Goal: Task Accomplishment & Management: Manage account settings

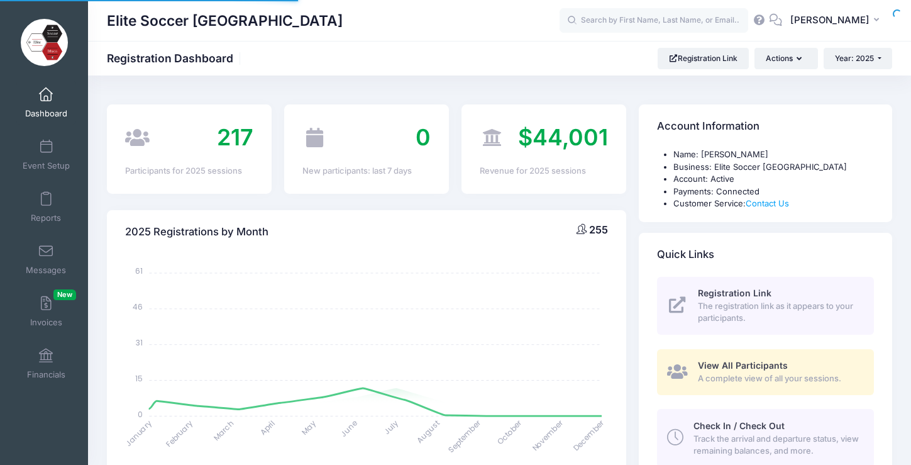
select select
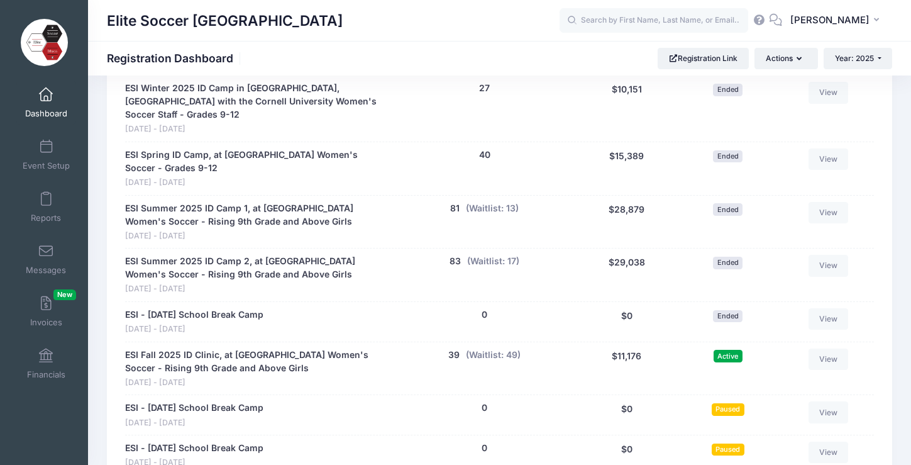
scroll to position [672, 0]
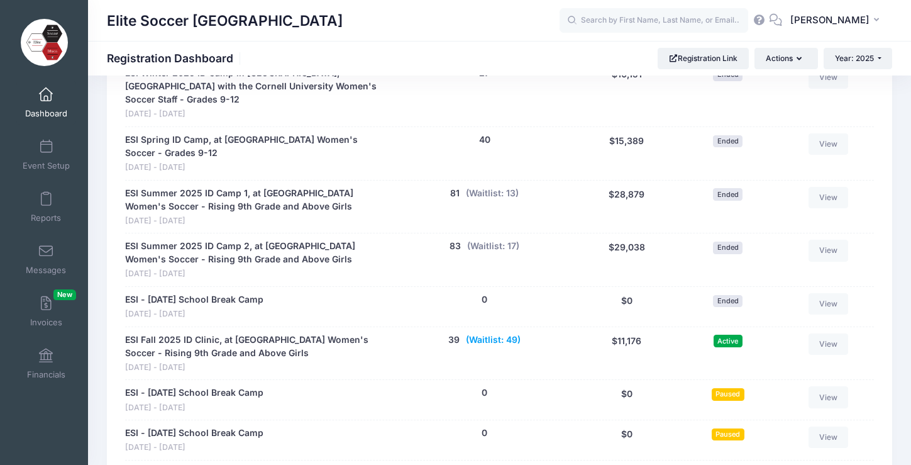
click at [500, 333] on button "(Waitlist: 49)" at bounding box center [493, 339] width 55 height 13
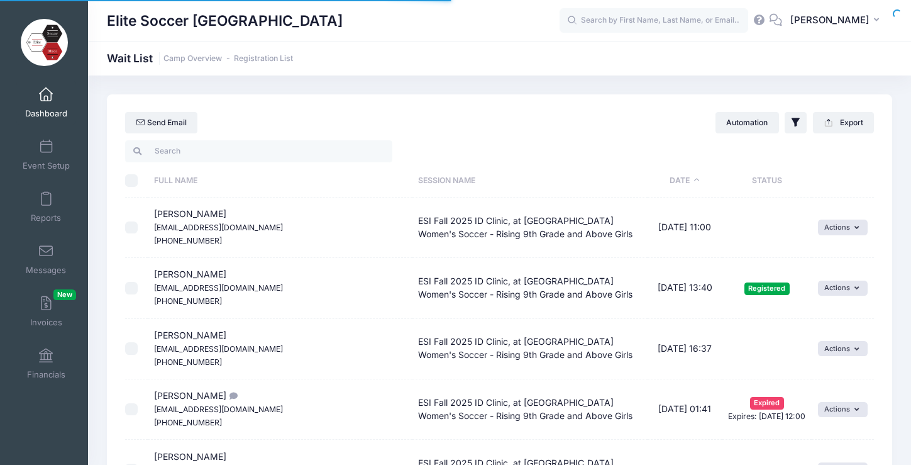
select select "50"
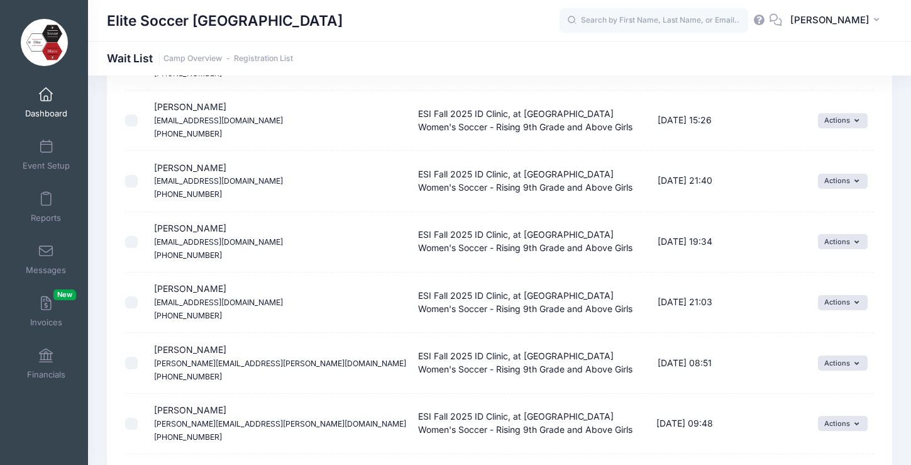
scroll to position [2867, 0]
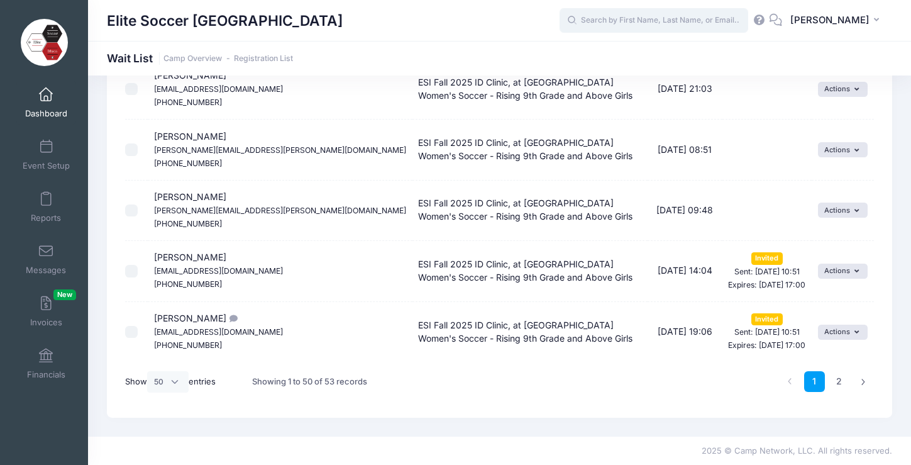
click at [629, 23] on input "text" at bounding box center [654, 20] width 189 height 25
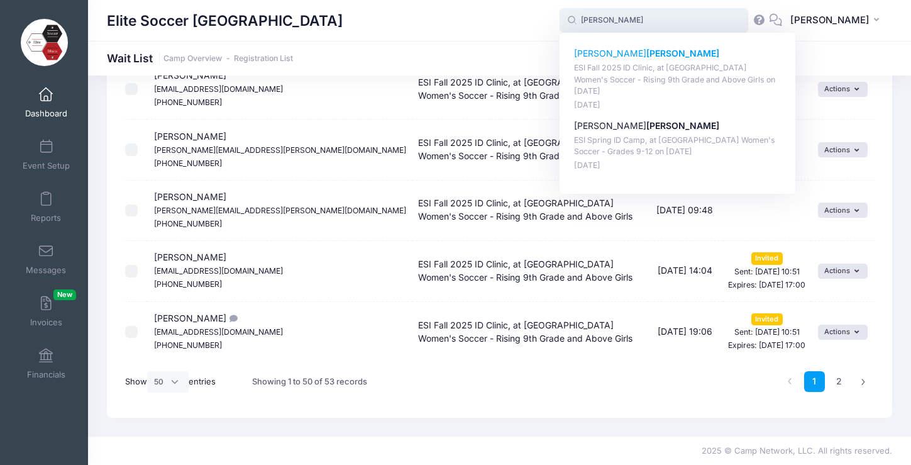
click at [661, 75] on p "ESI Fall 2025 ID Clinic, at Cornell University Women's Soccer - Rising 9th Grad…" at bounding box center [678, 79] width 208 height 35
type input "Veronica Aguilar (ESI Fall 2025 ID Clinic, at Cornell University Women's Soccer…"
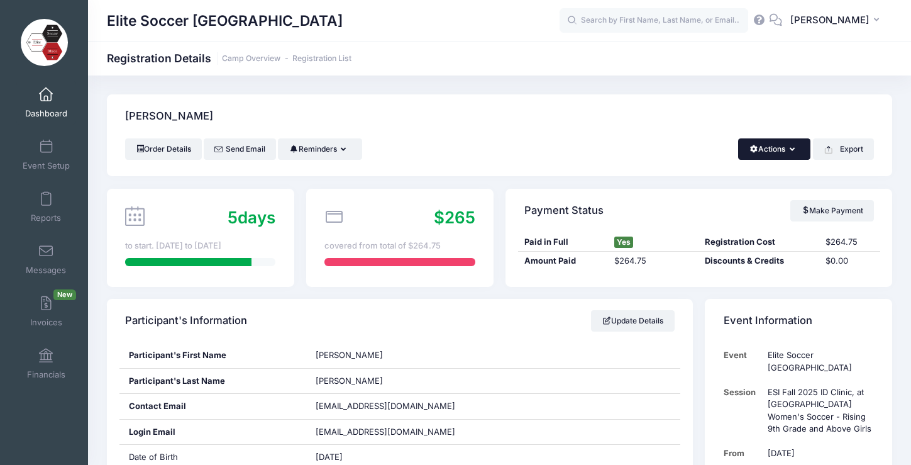
click at [788, 144] on button "Actions" at bounding box center [774, 148] width 72 height 21
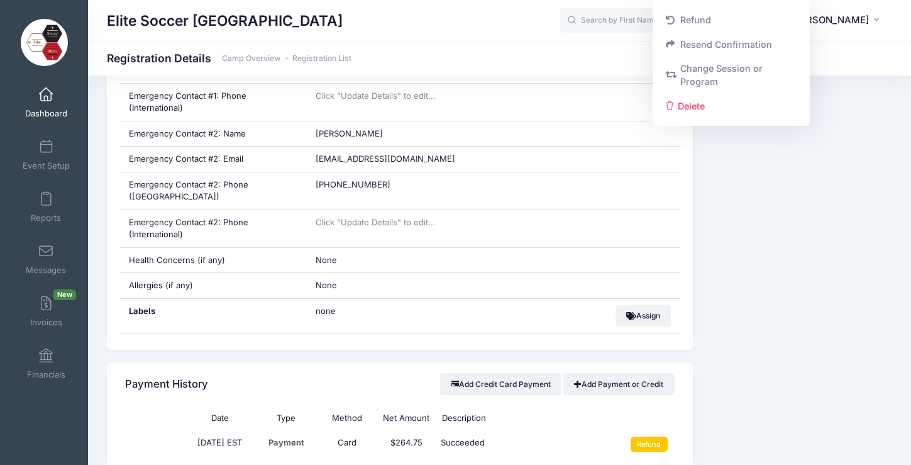
scroll to position [881, 0]
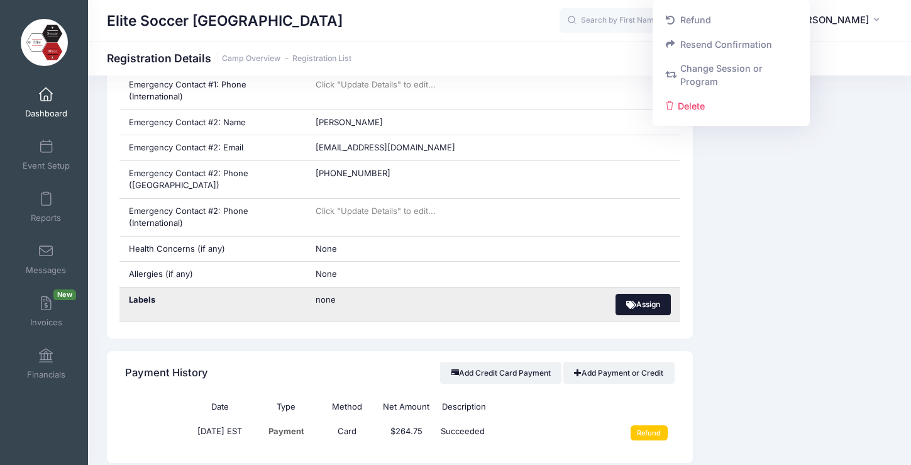
click at [636, 294] on button "Assign" at bounding box center [644, 304] width 56 height 21
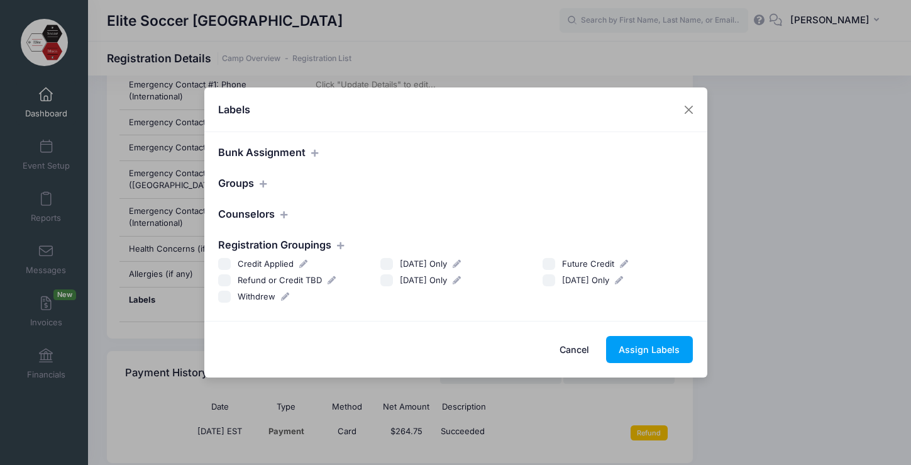
click at [223, 298] on input "Withdrew" at bounding box center [224, 297] width 13 height 13
checkbox input "true"
click at [640, 348] on button "Assign Labels" at bounding box center [649, 349] width 87 height 27
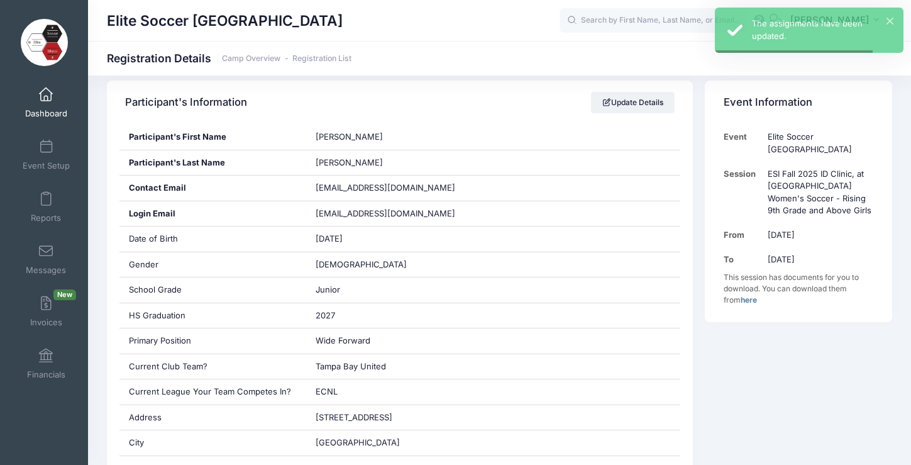
scroll to position [0, 0]
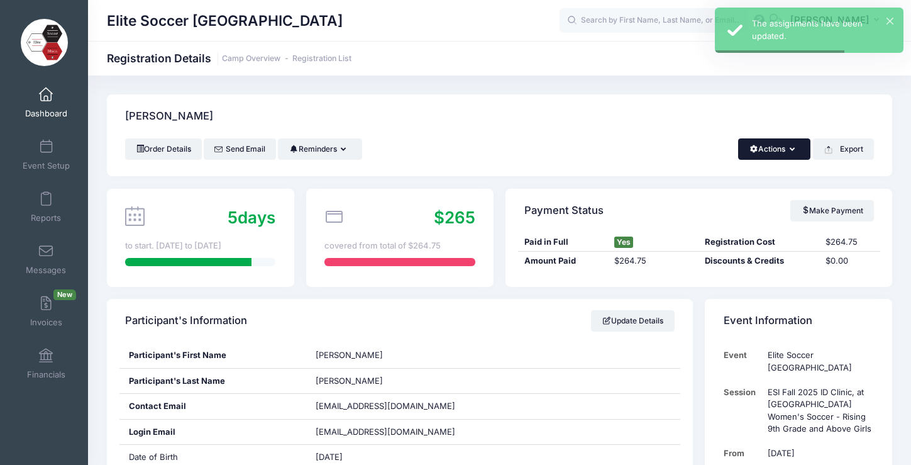
click at [786, 148] on button "Actions" at bounding box center [774, 148] width 72 height 21
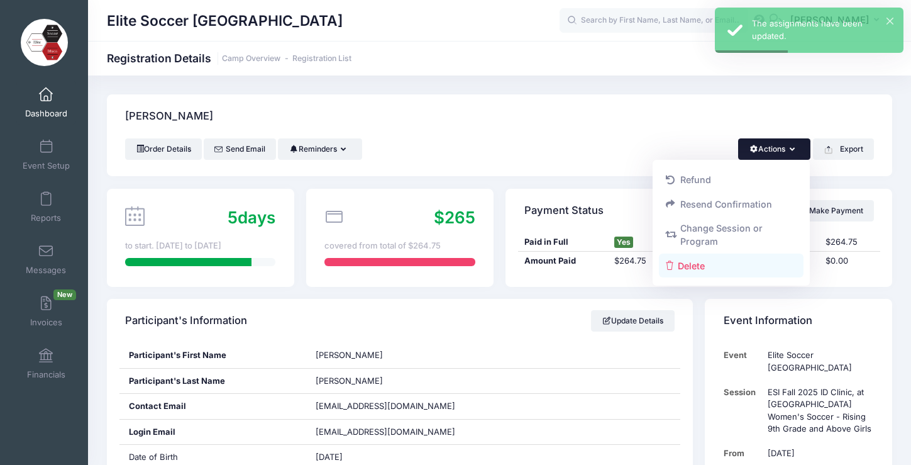
click at [703, 263] on link "Delete" at bounding box center [731, 266] width 145 height 24
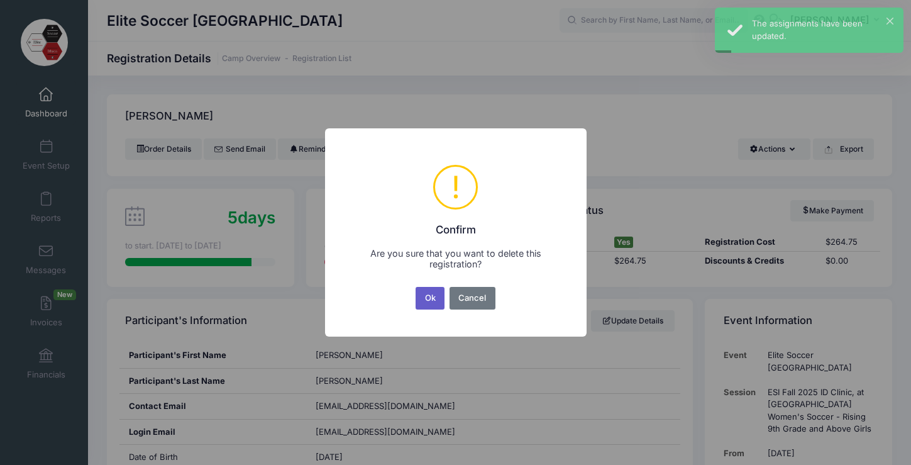
click at [424, 303] on button "Ok" at bounding box center [430, 298] width 29 height 23
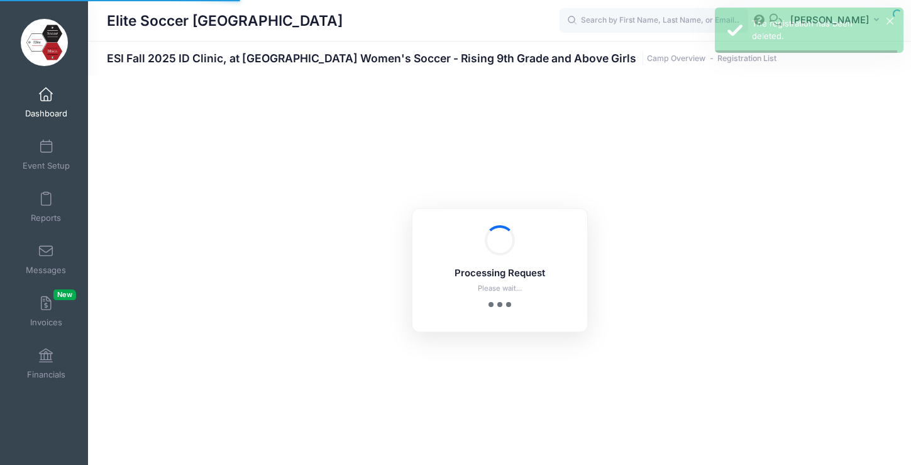
select select "10"
